Goal: Task Accomplishment & Management: Manage account settings

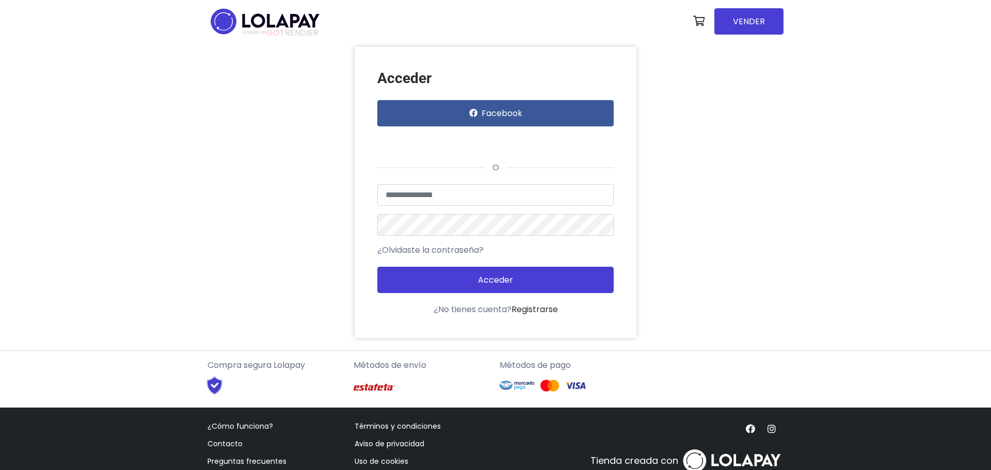
click at [272, 268] on div "Acceder Facebook o Usuario no encontrado o datos inválidos ¿Olvidaste la contra…" at bounding box center [495, 192] width 588 height 291
click at [284, 175] on div "Acceder Facebook o Usuario no encontrado o datos inválidos ¿Olvidaste la contra…" at bounding box center [495, 192] width 588 height 291
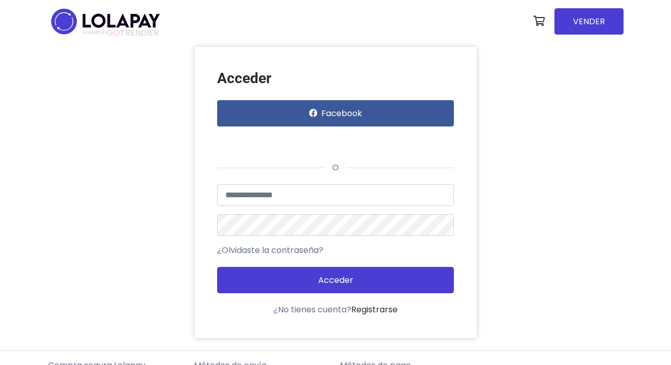
click at [586, 150] on div "Acceder Facebook o Usuario no encontrado o datos inválidos ¿Olvidaste la contra…" at bounding box center [336, 192] width 588 height 291
click at [345, 186] on input "text" at bounding box center [335, 195] width 237 height 22
paste input "*******"
type input "*******"
drag, startPoint x: 579, startPoint y: 206, endPoint x: 561, endPoint y: 210, distance: 17.9
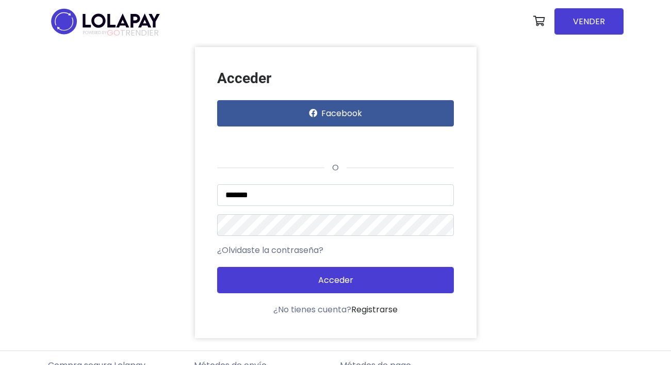
click at [586, 204] on div "Acceder Facebook o ******* Usuario no encontrado o datos inválidos ¿Olvidaste l…" at bounding box center [336, 192] width 588 height 291
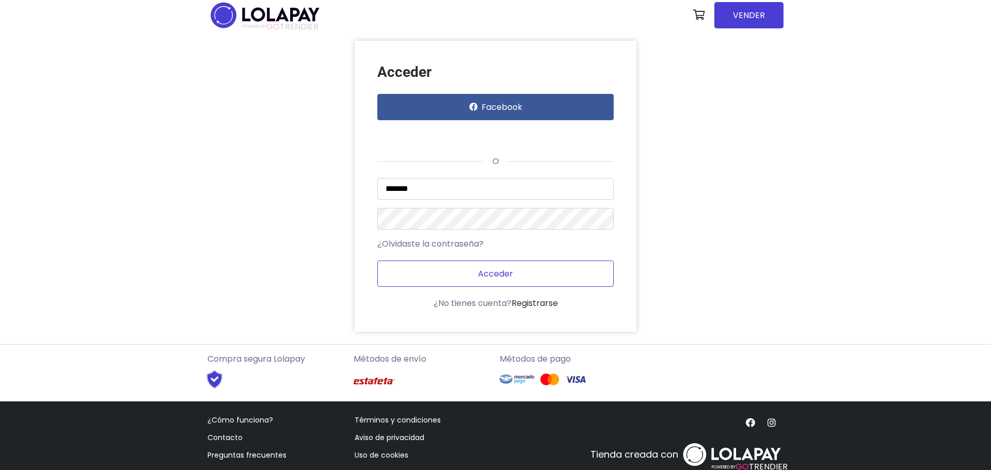
scroll to position [10, 0]
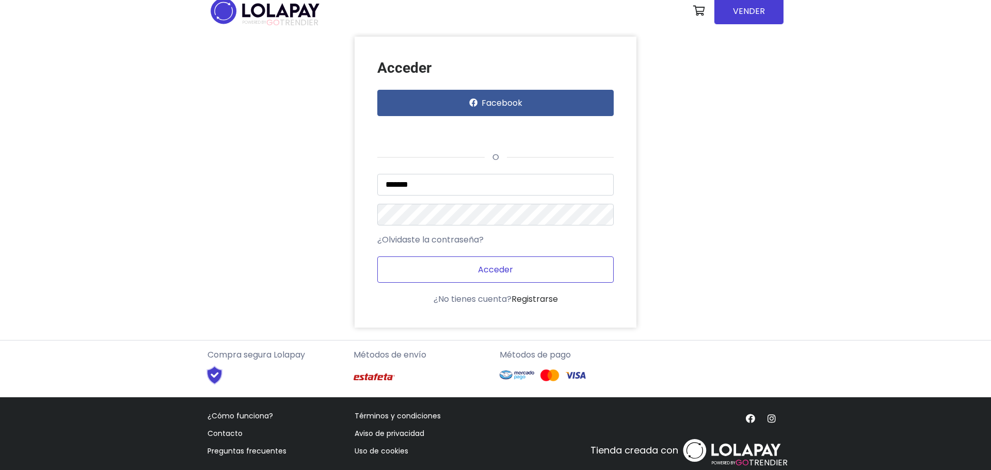
click at [560, 271] on button "Acceder" at bounding box center [495, 269] width 237 height 26
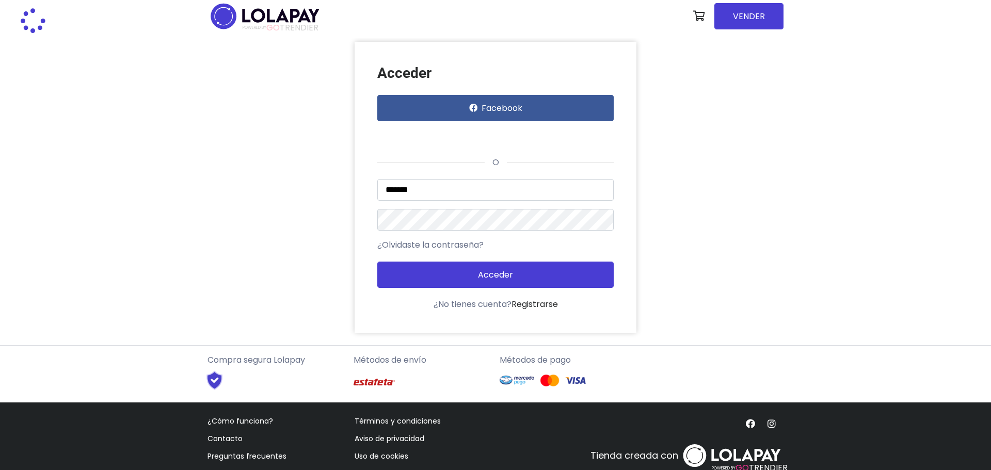
scroll to position [0, 0]
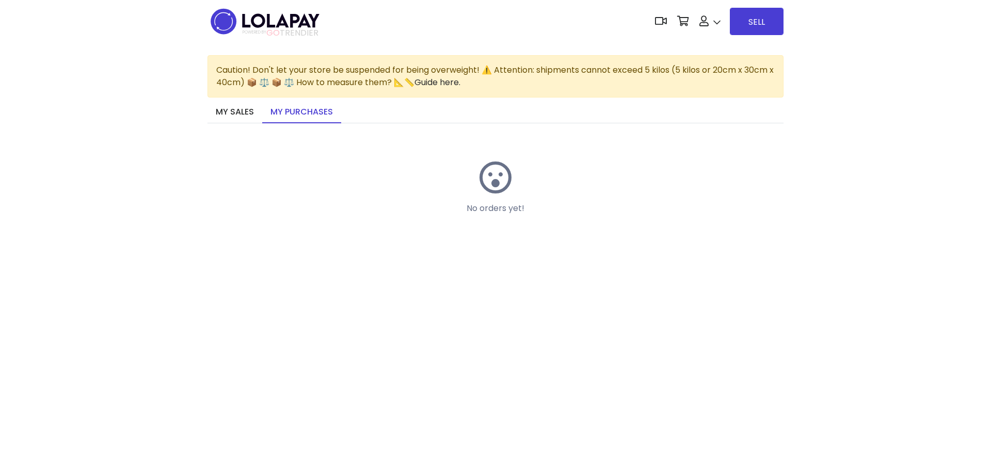
click at [585, 190] on div "No orders yet!" at bounding box center [495, 194] width 196 height 116
click at [515, 72] on font "Caution! Don't let your store be suspended for being overweight! ⚠️ Attention: …" at bounding box center [494, 76] width 557 height 24
click at [523, 82] on div "Caution! Don't let your store be suspended for being overweight! ⚠️ Attention: …" at bounding box center [495, 76] width 576 height 42
click at [524, 81] on div "Caution! Don't let your store be suspended for being overweight! ⚠️ Attention: …" at bounding box center [495, 76] width 576 height 42
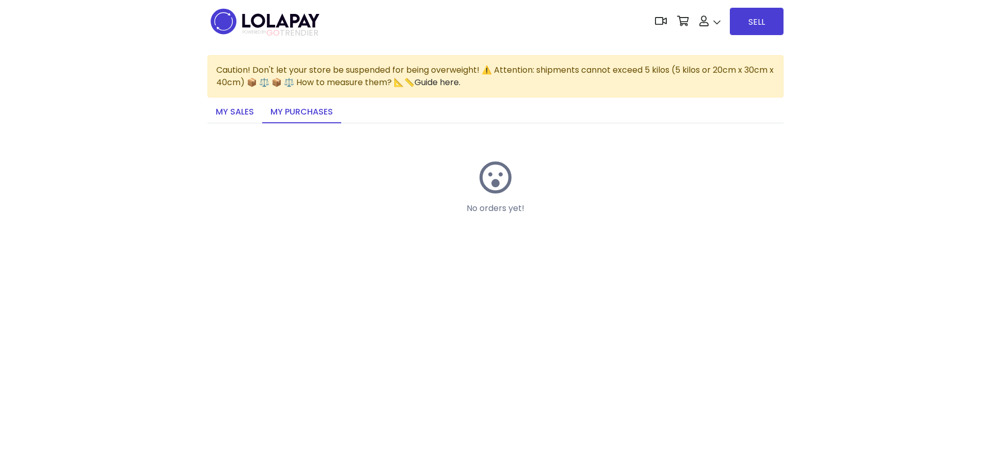
click at [252, 111] on font "My sales" at bounding box center [235, 112] width 38 height 12
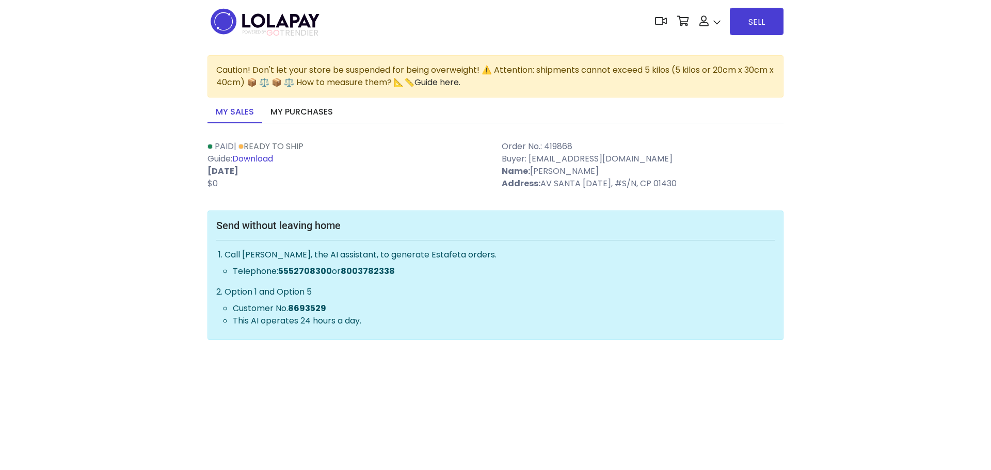
click at [310, 259] on font "Call [PERSON_NAME], the AI ​​assistant, to generate Estafeta orders." at bounding box center [360, 255] width 272 height 12
click at [228, 173] on font "[DATE]" at bounding box center [222, 171] width 31 height 12
click at [228, 172] on font "[DATE]" at bounding box center [222, 171] width 31 height 12
click at [280, 177] on p "[DATE]" at bounding box center [348, 171] width 282 height 12
click at [371, 167] on p "02-10-2025" at bounding box center [348, 171] width 282 height 12
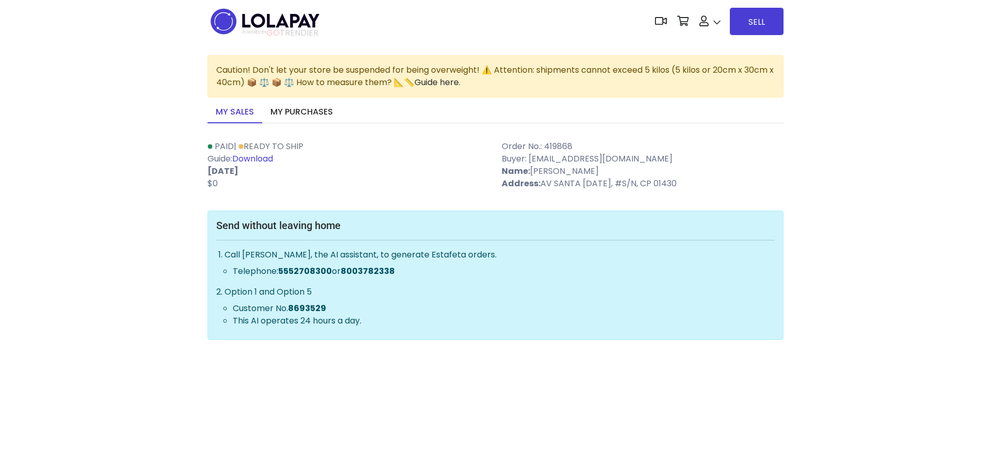
click at [350, 215] on div "Send without leaving home Call Beatriz, the AI ​​assistant, to generate Estafet…" at bounding box center [495, 276] width 576 height 130
